Goal: Transaction & Acquisition: Purchase product/service

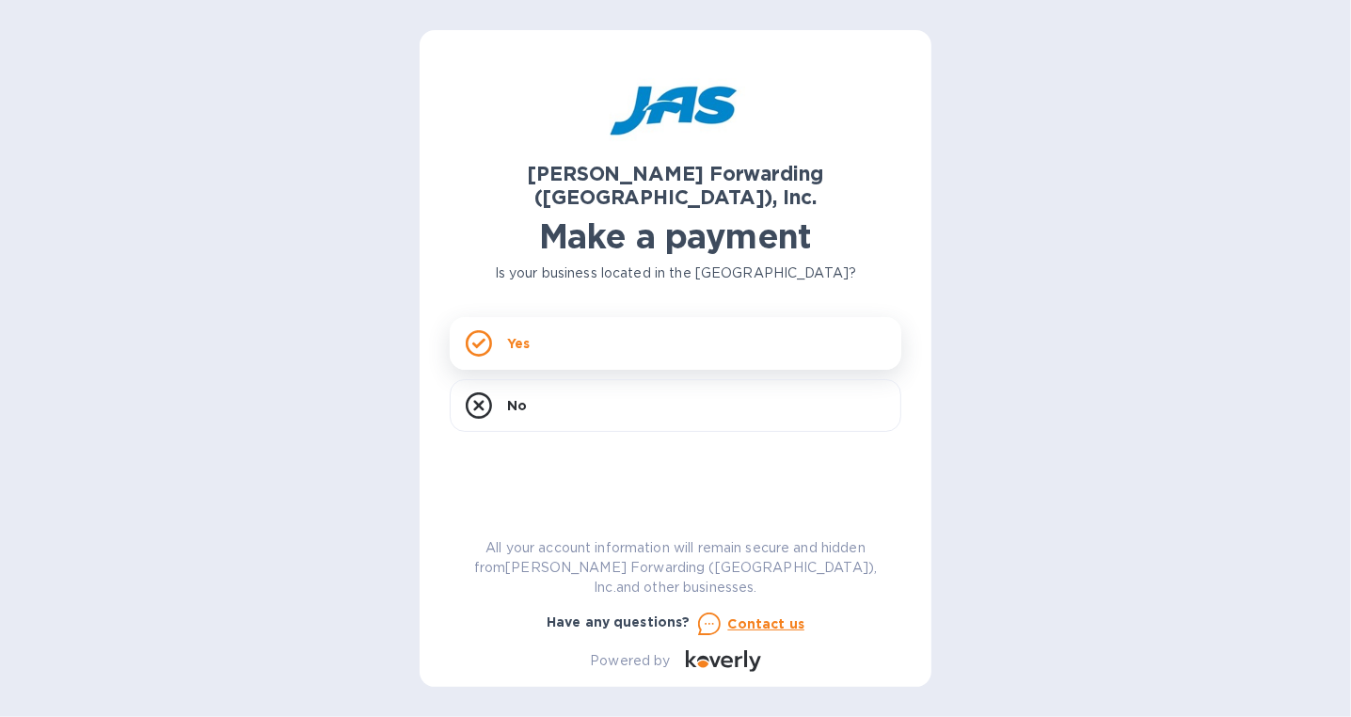
click at [559, 327] on div "Yes" at bounding box center [676, 343] width 452 height 53
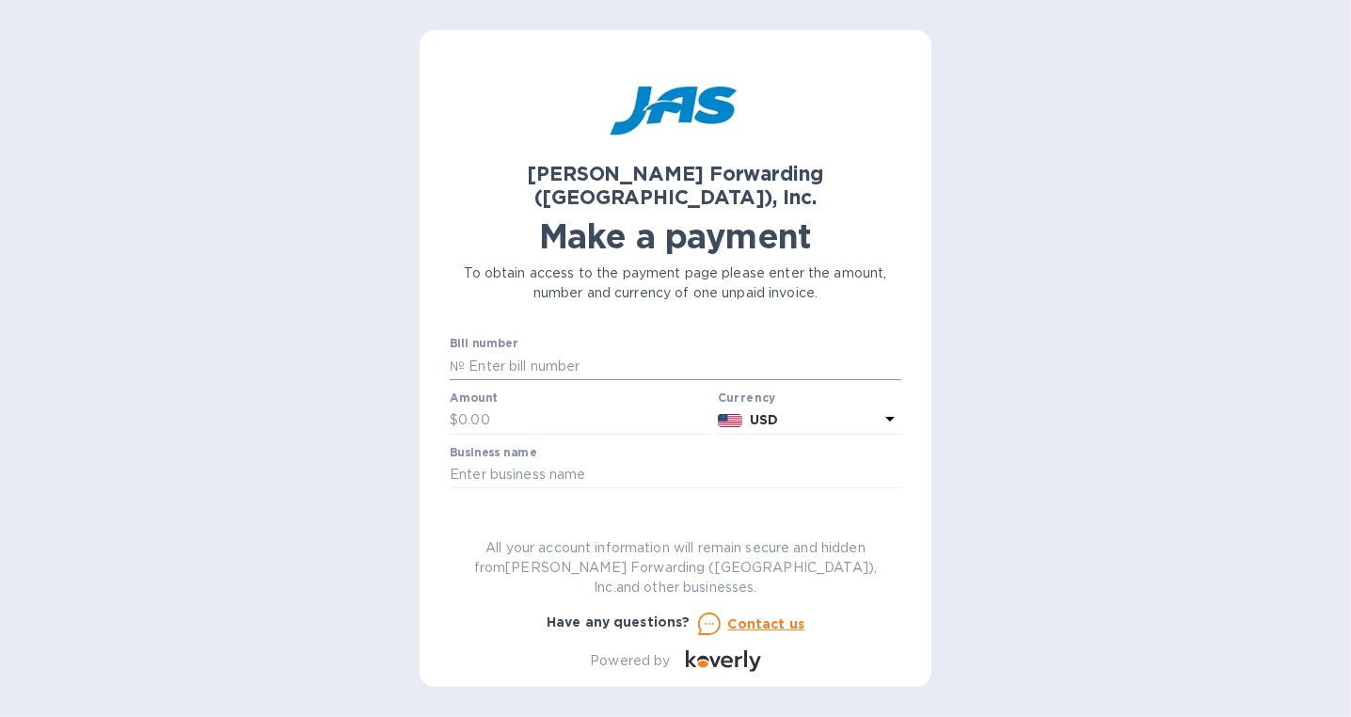
click at [559, 352] on input "text" at bounding box center [683, 366] width 437 height 28
click at [514, 352] on input "text" at bounding box center [686, 366] width 437 height 28
paste input "LAX503343637"
click at [671, 352] on input "LAX503343637," at bounding box center [686, 366] width 437 height 28
paste input "LAX503348042"
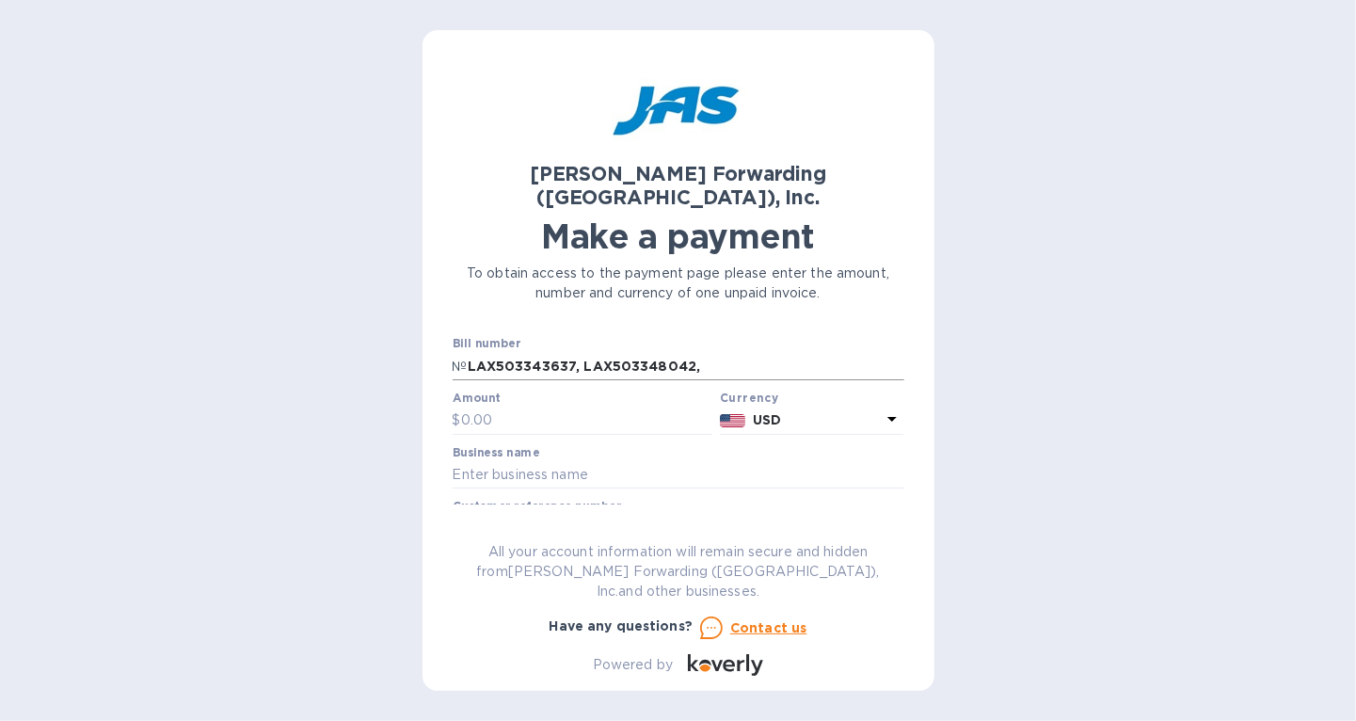
click at [762, 352] on input "LAX503343637, LAX503348042," at bounding box center [686, 366] width 437 height 28
paste input "LAX503364162"
type input "LAX503343637, LAX503348042, LAX503364162"
click at [574, 406] on input "text" at bounding box center [587, 420] width 252 height 28
type input "1,065.00"
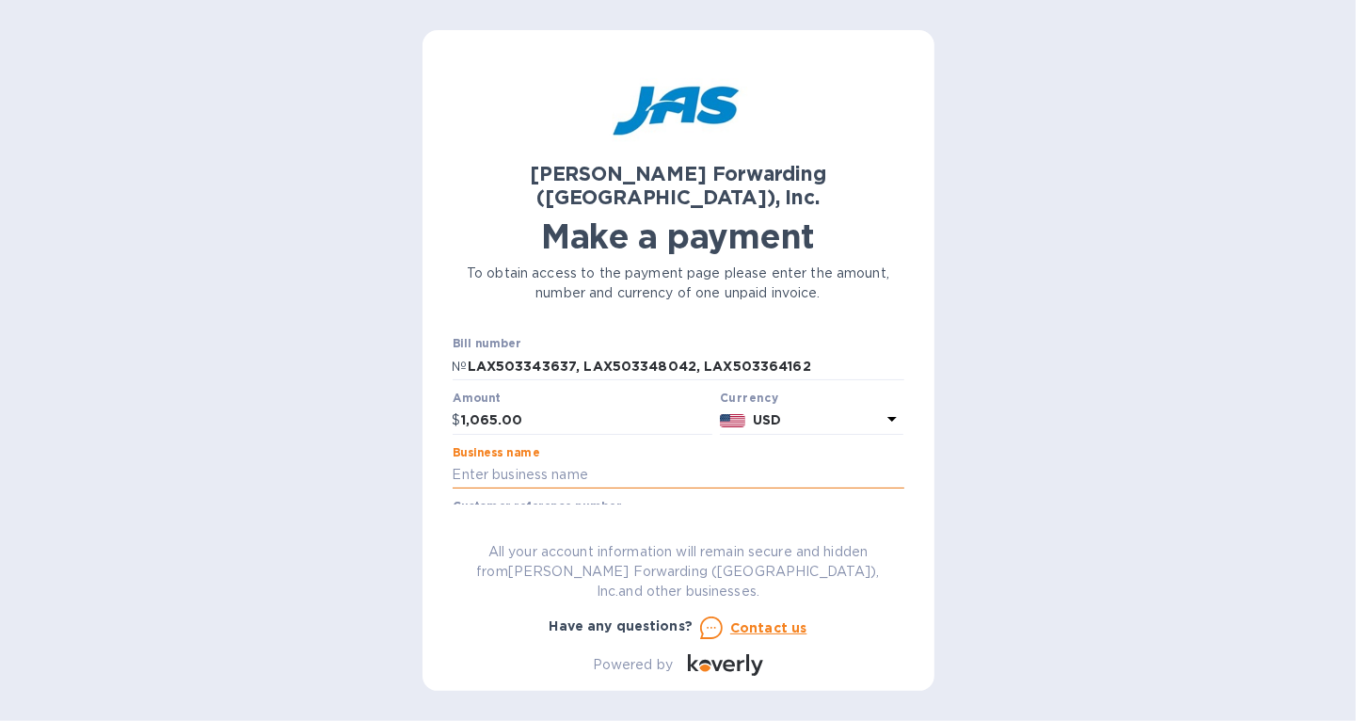
click at [655, 461] on input "text" at bounding box center [679, 475] width 452 height 28
click at [593, 461] on input "text" at bounding box center [679, 475] width 452 height 28
click at [573, 461] on input "text" at bounding box center [679, 475] width 452 height 28
type input "c"
type input "Comelit [GEOGRAPHIC_DATA]"
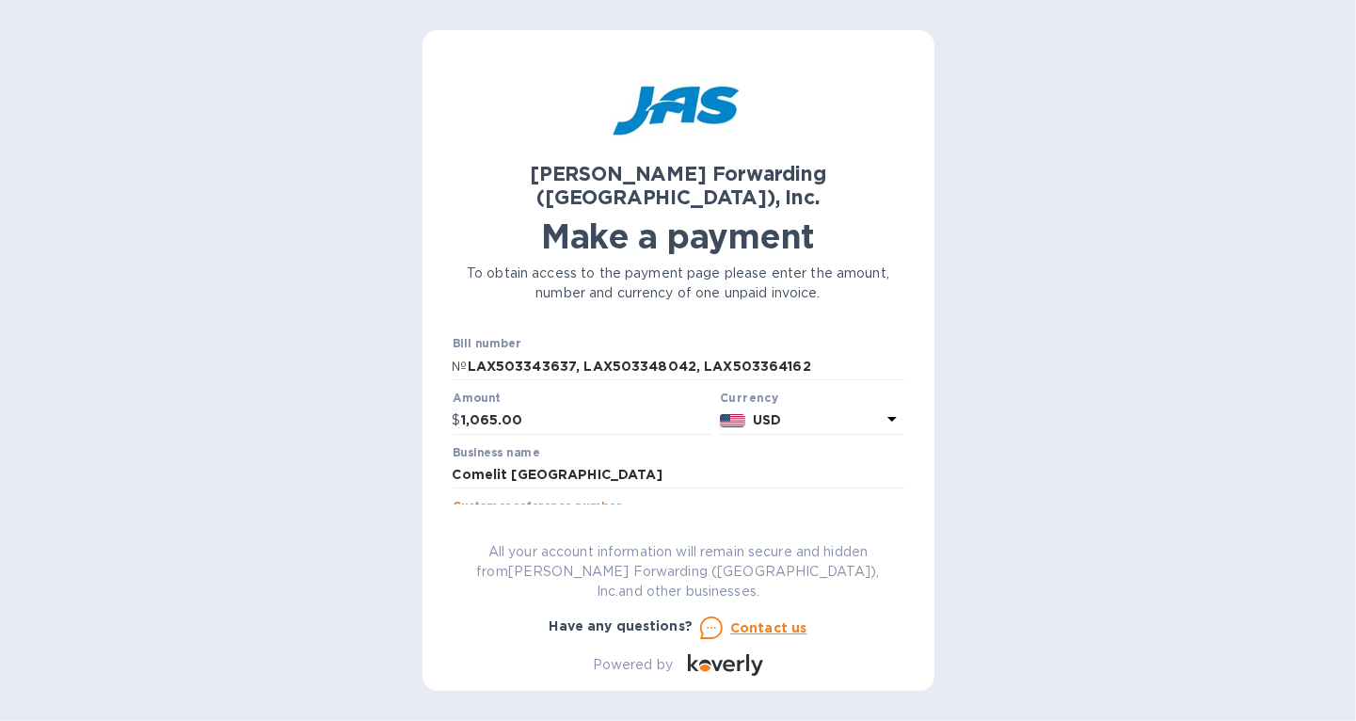
scroll to position [188, 0]
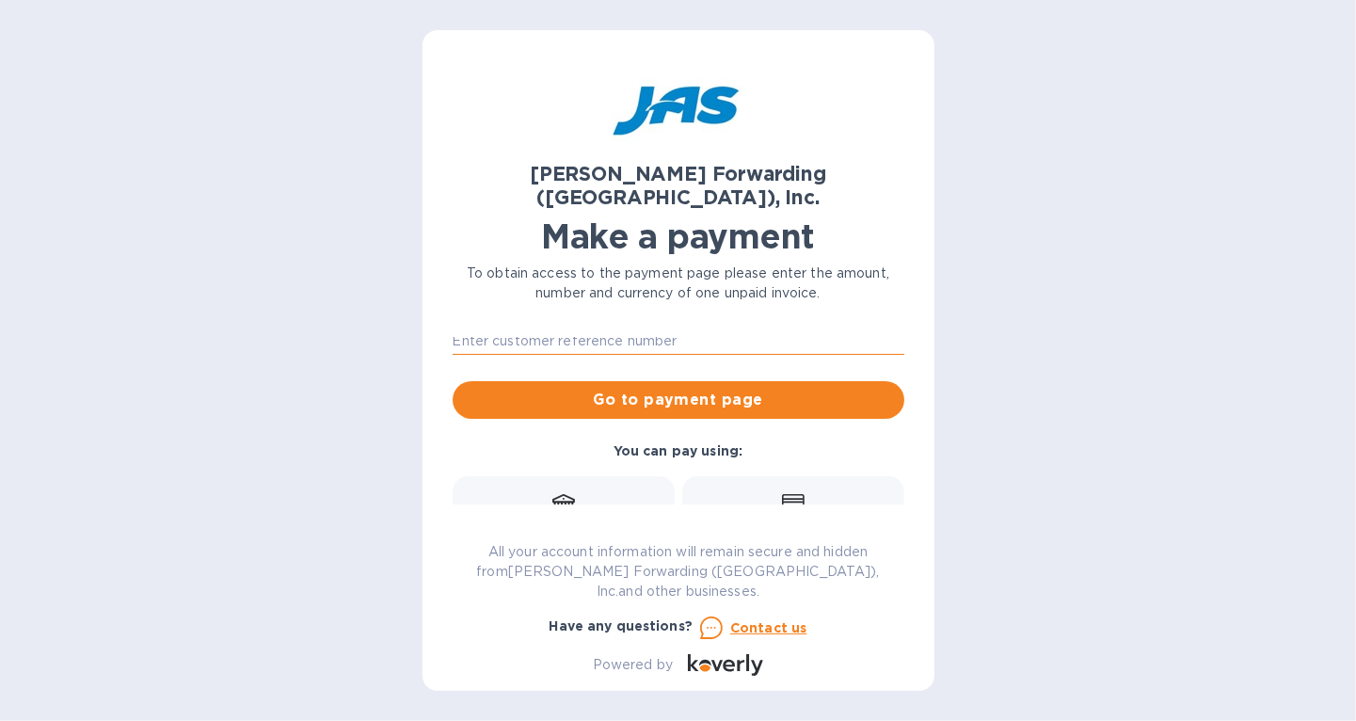
click at [641, 326] on input "text" at bounding box center [679, 340] width 452 height 28
type input "COMUSAXIY"
click at [613, 389] on span "Go to payment page" at bounding box center [679, 400] width 422 height 23
